Goal: Task Accomplishment & Management: Use online tool/utility

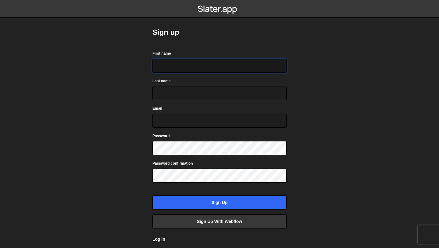
click at [201, 64] on input "First name" at bounding box center [219, 66] width 134 height 14
click at [194, 94] on input "Last name" at bounding box center [219, 93] width 134 height 14
drag, startPoint x: 185, startPoint y: 66, endPoint x: 172, endPoint y: 66, distance: 13.7
click at [171, 66] on input "Pujith Sri Sai Karri" at bounding box center [219, 66] width 134 height 14
type input "Pujith Karri"
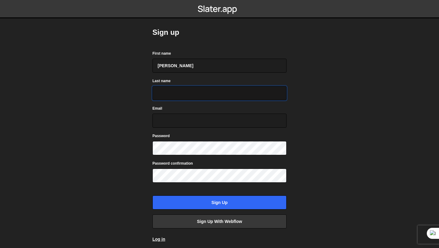
click at [182, 95] on input "Last name" at bounding box center [219, 93] width 134 height 14
paste input "Sri Sai"
type input "Sri Sai"
click at [187, 67] on input "Pujith Karri" at bounding box center [219, 66] width 134 height 14
paste input "Karri"
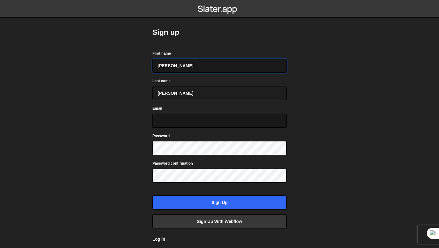
type input "Karri Pujith"
click at [190, 122] on input "Email" at bounding box center [219, 120] width 134 height 14
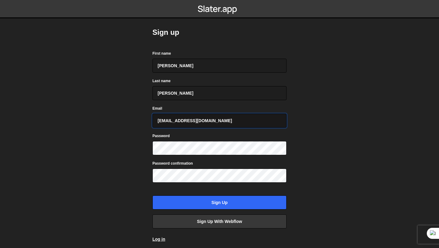
type input "10pujith@gmail.com"
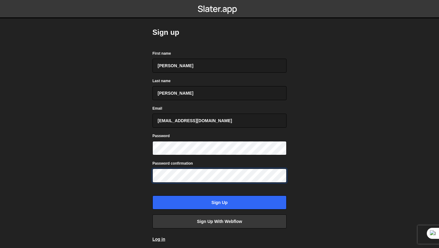
click at [152, 195] on input "Sign up" at bounding box center [219, 202] width 134 height 14
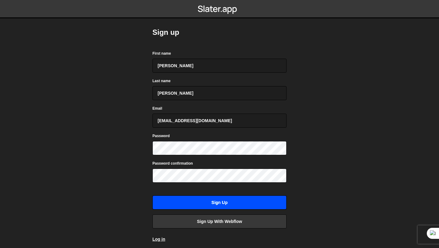
click at [214, 207] on input "Sign up" at bounding box center [219, 202] width 134 height 14
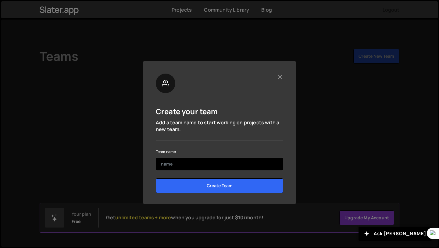
click at [209, 163] on input "text" at bounding box center [219, 163] width 127 height 13
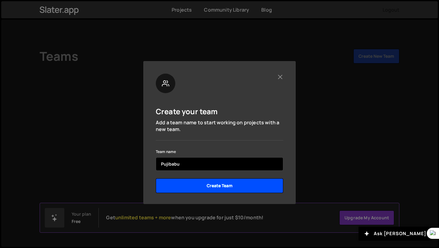
type input "Pujibabu"
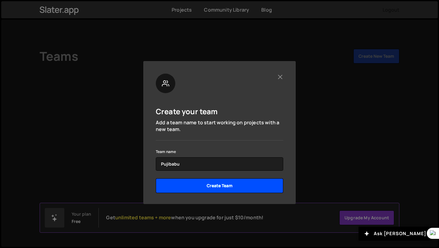
click at [234, 184] on input "Create Team" at bounding box center [219, 185] width 127 height 15
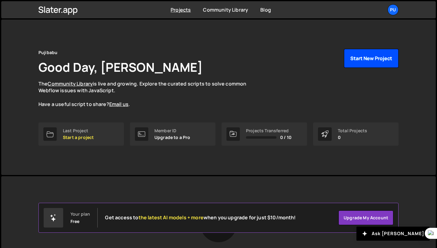
click at [377, 56] on button "Start New Project" at bounding box center [371, 58] width 55 height 19
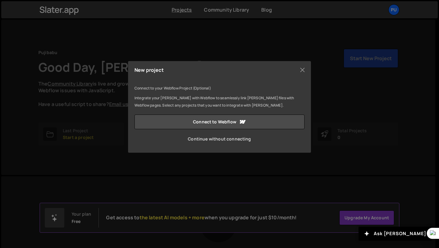
click at [231, 141] on link "Continue without connecting" at bounding box center [219, 138] width 170 height 15
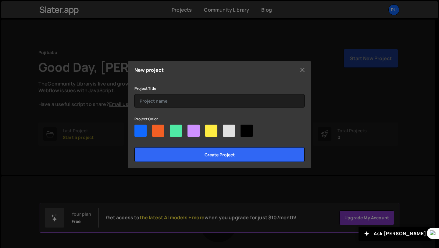
click at [141, 130] on div at bounding box center [140, 130] width 12 height 12
click at [138, 128] on input"] "radio" at bounding box center [136, 126] width 4 height 4
radio input"] "true"
click at [231, 132] on div at bounding box center [229, 130] width 12 height 12
click at [227, 128] on input"] "radio" at bounding box center [225, 126] width 4 height 4
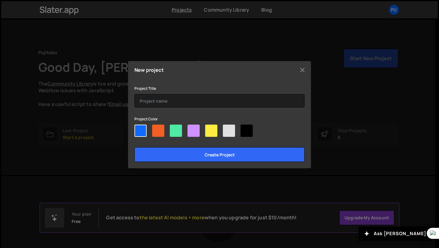
radio input"] "true"
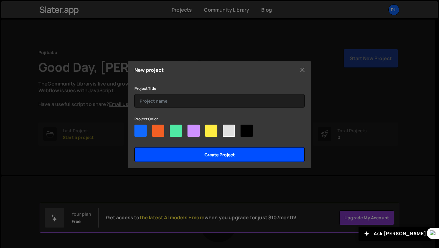
click at [223, 157] on input "Create project" at bounding box center [219, 154] width 170 height 15
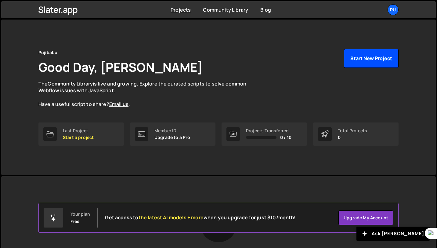
click at [371, 52] on button "Start New Project" at bounding box center [371, 58] width 55 height 19
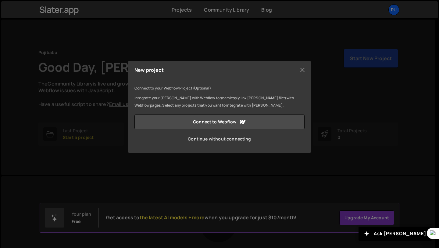
click at [237, 141] on link "Continue without connecting" at bounding box center [219, 138] width 170 height 15
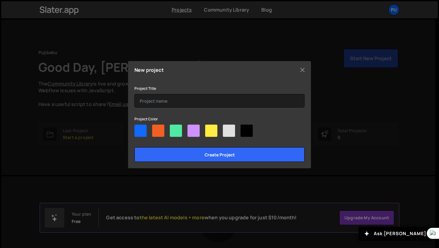
click at [229, 131] on div at bounding box center [229, 130] width 12 height 12
click at [227, 128] on input"] "radio" at bounding box center [225, 126] width 4 height 4
radio input"] "true"
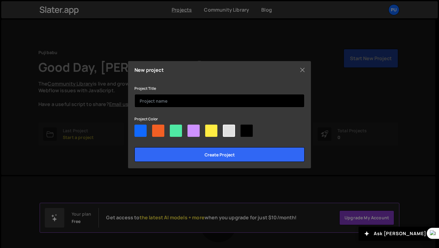
click at [198, 96] on input "text" at bounding box center [219, 100] width 170 height 13
type input "P"
type input "Demo"
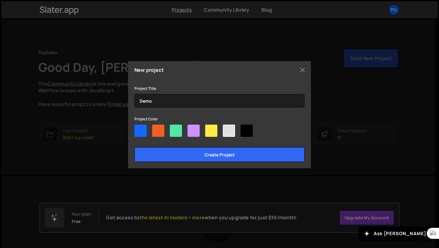
click at [227, 132] on div at bounding box center [229, 130] width 12 height 12
click at [227, 128] on input"] "radio" at bounding box center [225, 126] width 4 height 4
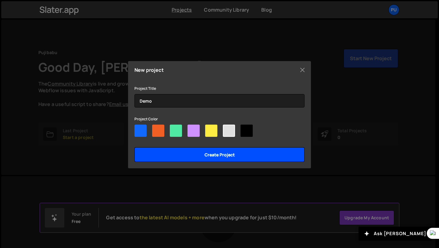
click at [216, 153] on input "Create project" at bounding box center [219, 154] width 170 height 15
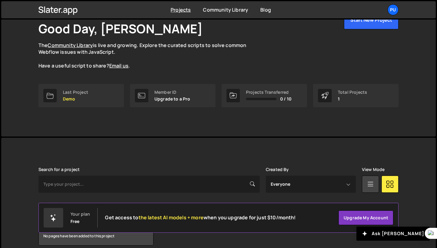
scroll to position [66, 0]
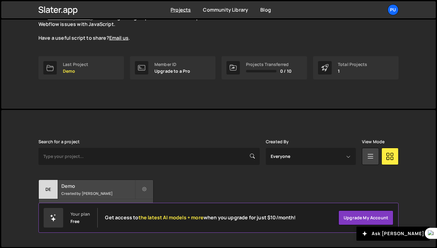
click at [105, 192] on small "Created by [PERSON_NAME]" at bounding box center [97, 193] width 73 height 5
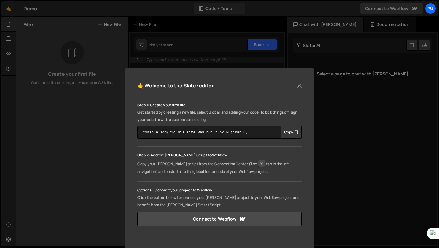
click at [287, 135] on button "Copy" at bounding box center [291, 132] width 21 height 13
click at [300, 84] on button "Close" at bounding box center [299, 85] width 9 height 9
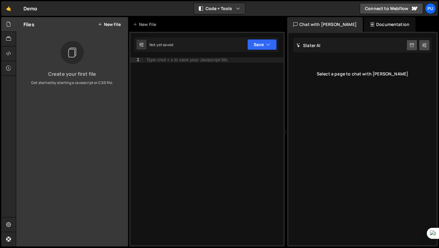
click at [328, 47] on div "[PERSON_NAME] Start new chat" at bounding box center [362, 45] width 138 height 15
click at [141, 24] on div "New File" at bounding box center [146, 24] width 26 height 6
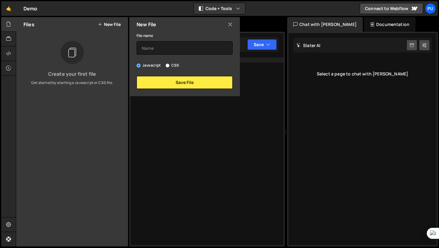
click at [231, 23] on icon at bounding box center [230, 24] width 5 height 7
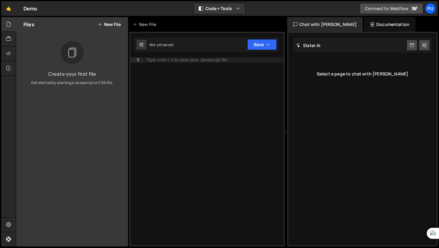
click at [387, 10] on link "Connect to Webflow" at bounding box center [391, 8] width 63 height 11
